Goal: Register for event/course

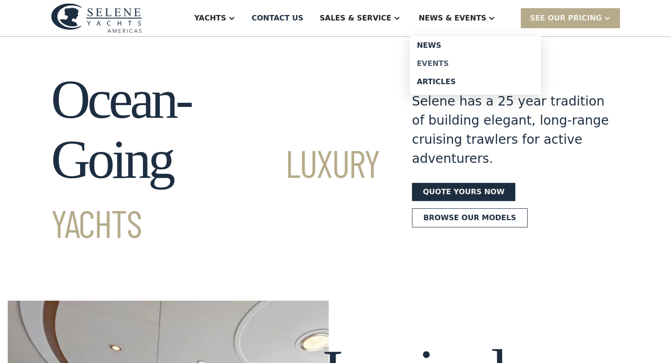
click at [458, 61] on div "Events" at bounding box center [475, 63] width 117 height 7
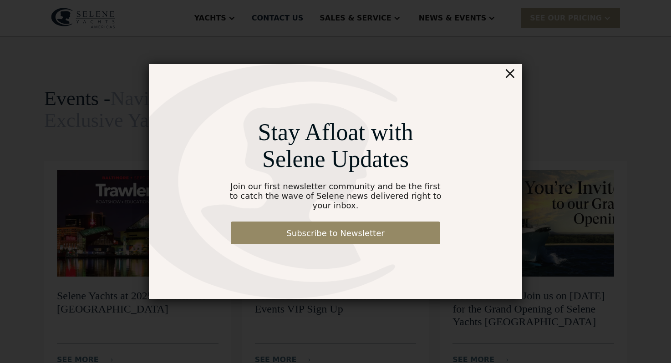
click at [512, 82] on div "×" at bounding box center [510, 73] width 13 height 18
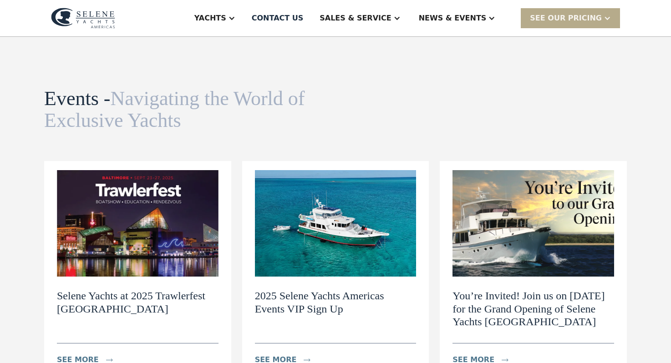
click at [343, 219] on img at bounding box center [336, 223] width 162 height 107
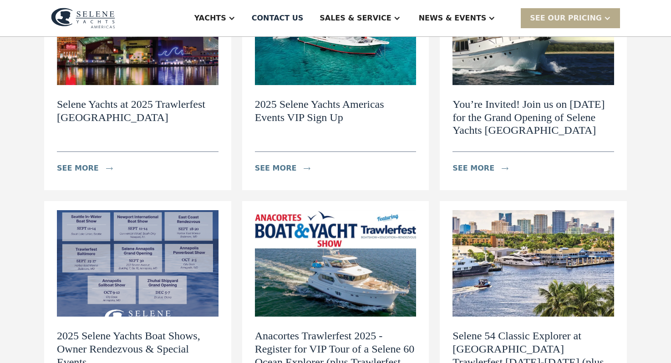
scroll to position [201, 0]
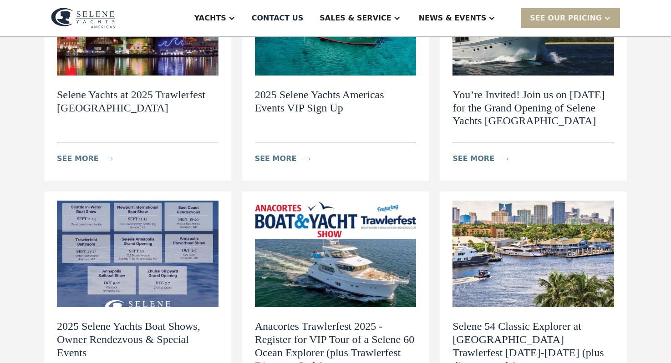
click at [294, 66] on img at bounding box center [336, 22] width 162 height 107
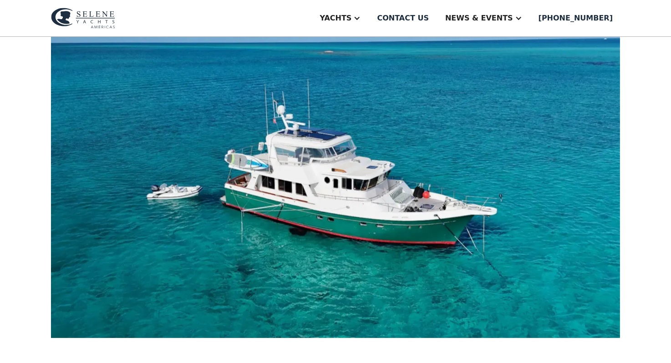
scroll to position [263, 0]
